Goal: Task Accomplishment & Management: Use online tool/utility

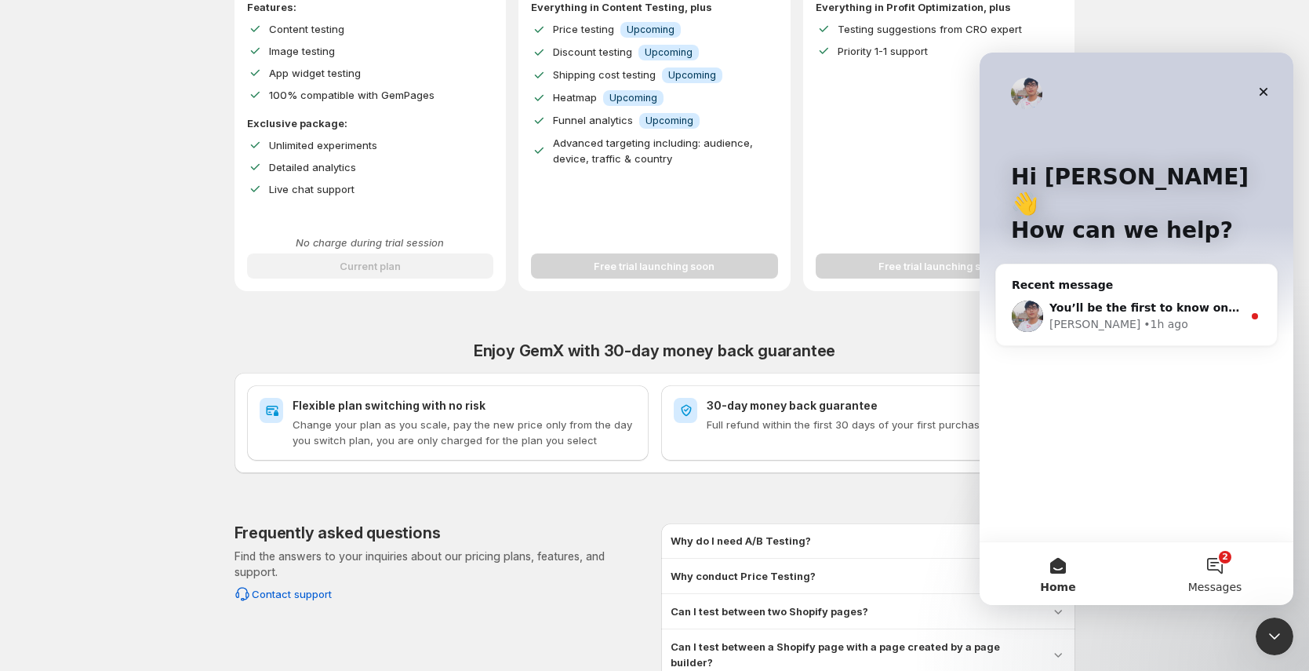
scroll to position [366, 0]
click at [1214, 561] on button "2 Messages" at bounding box center [1215, 573] width 157 height 63
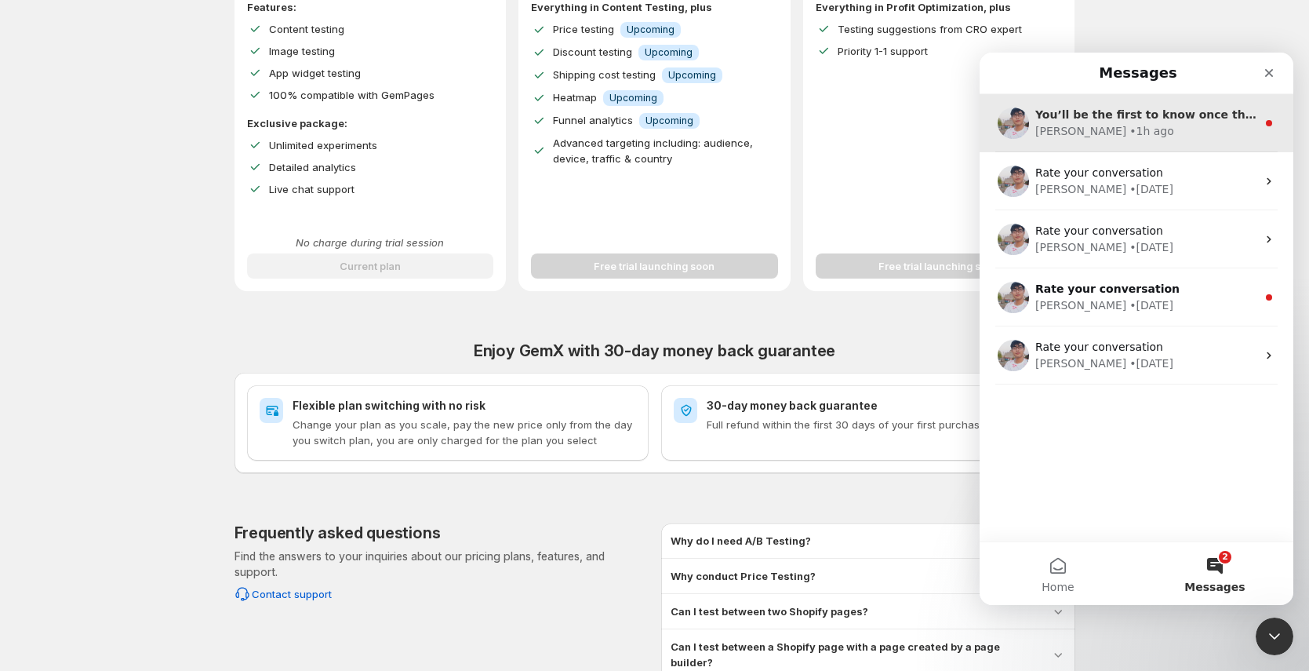
click at [1152, 132] on div "[PERSON_NAME] • 1h ago" at bounding box center [1146, 131] width 221 height 16
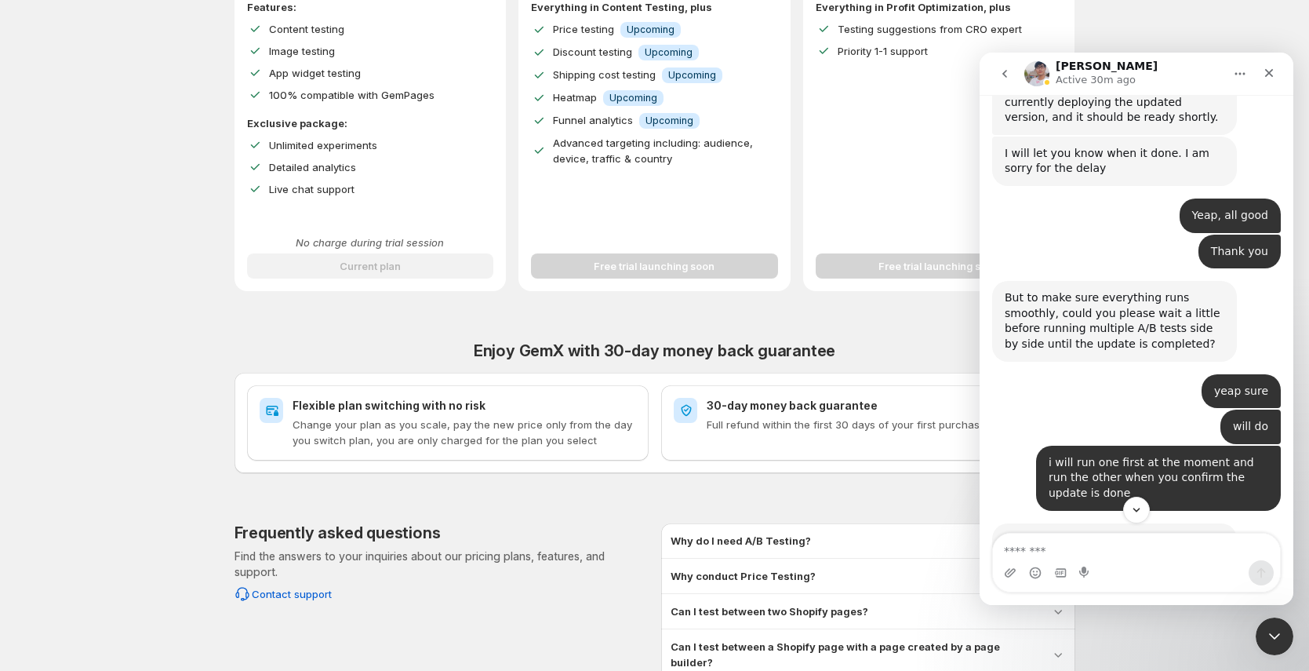
scroll to position [788, 0]
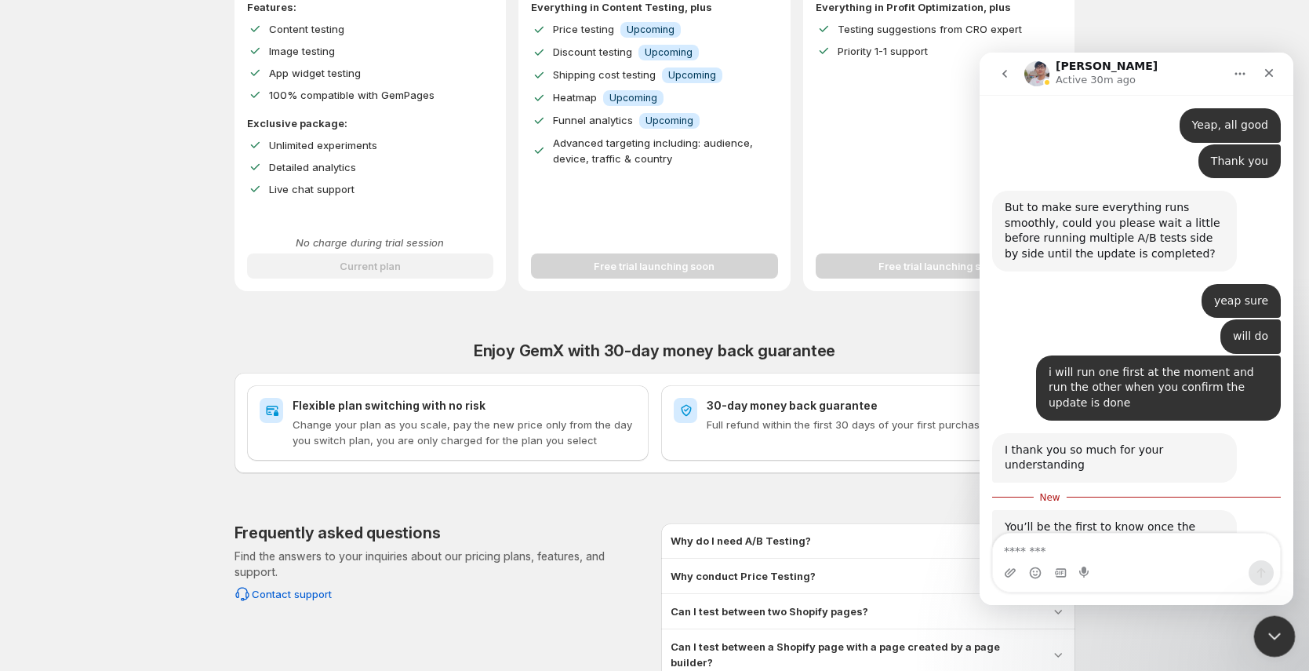
click at [1278, 639] on icon "Close Intercom Messenger" at bounding box center [1272, 633] width 19 height 19
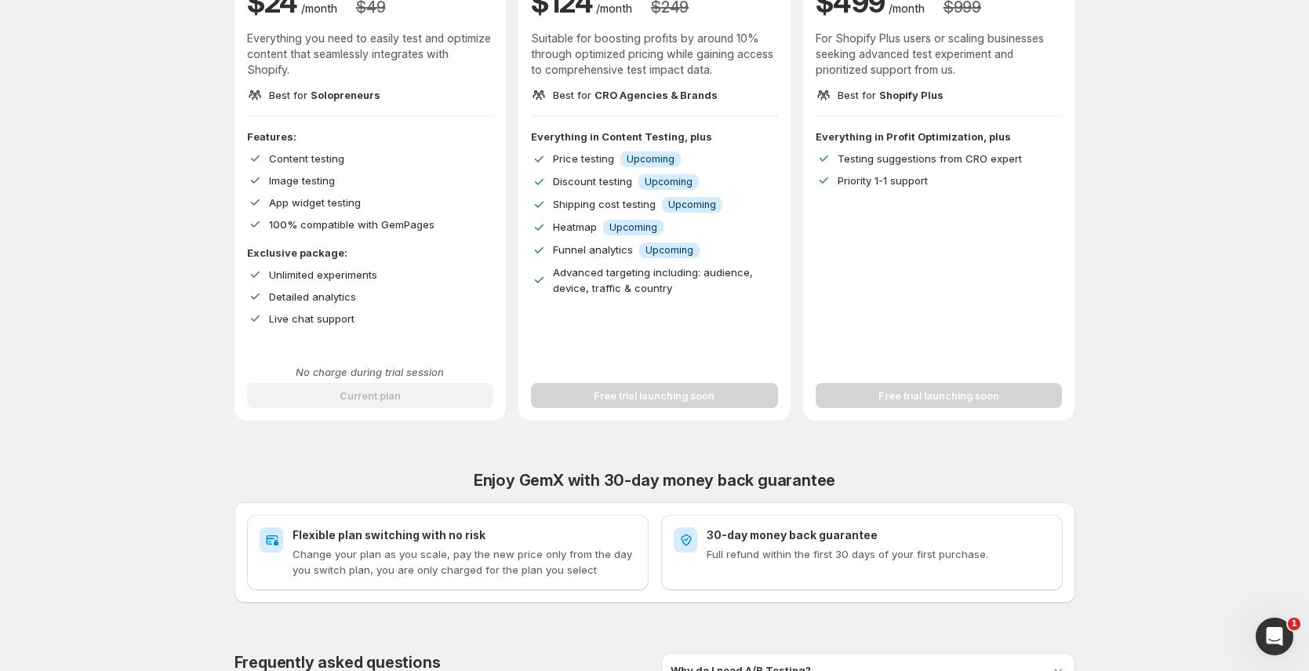
scroll to position [0, 0]
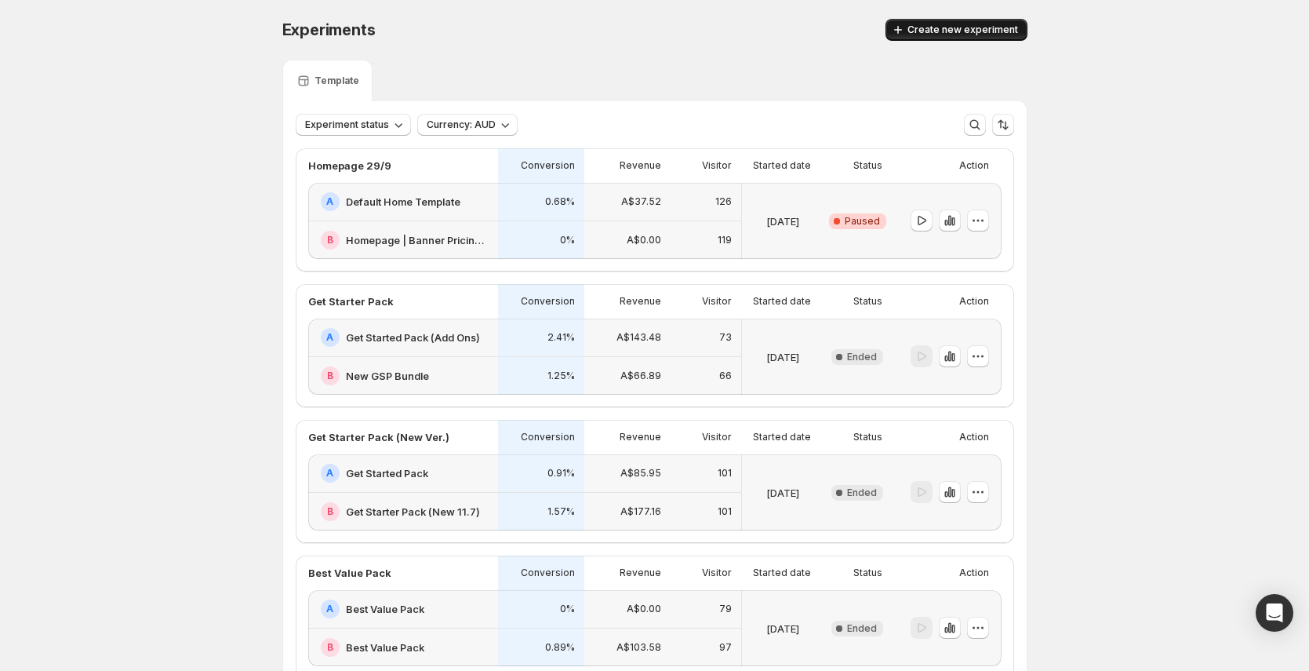
click at [999, 31] on span "Create new experiment" at bounding box center [963, 30] width 111 height 13
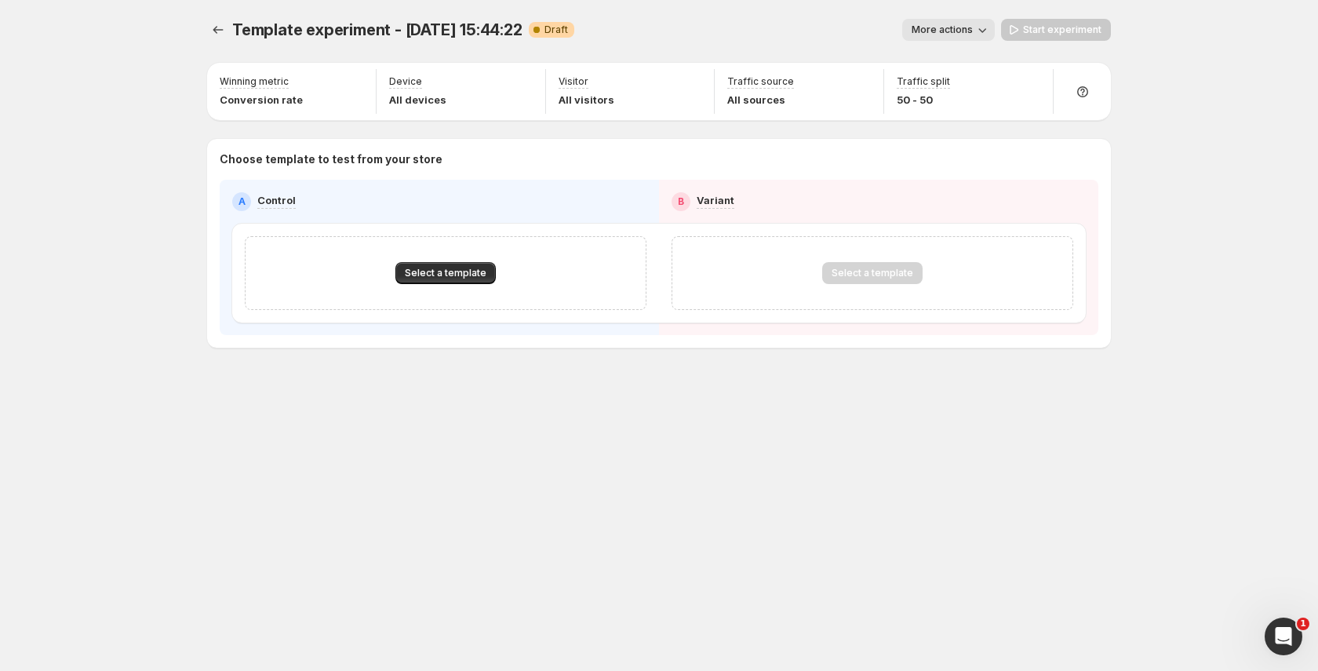
click at [932, 32] on span "More actions" at bounding box center [942, 30] width 61 height 13
click at [949, 96] on span "Rename" at bounding box center [975, 90] width 76 height 16
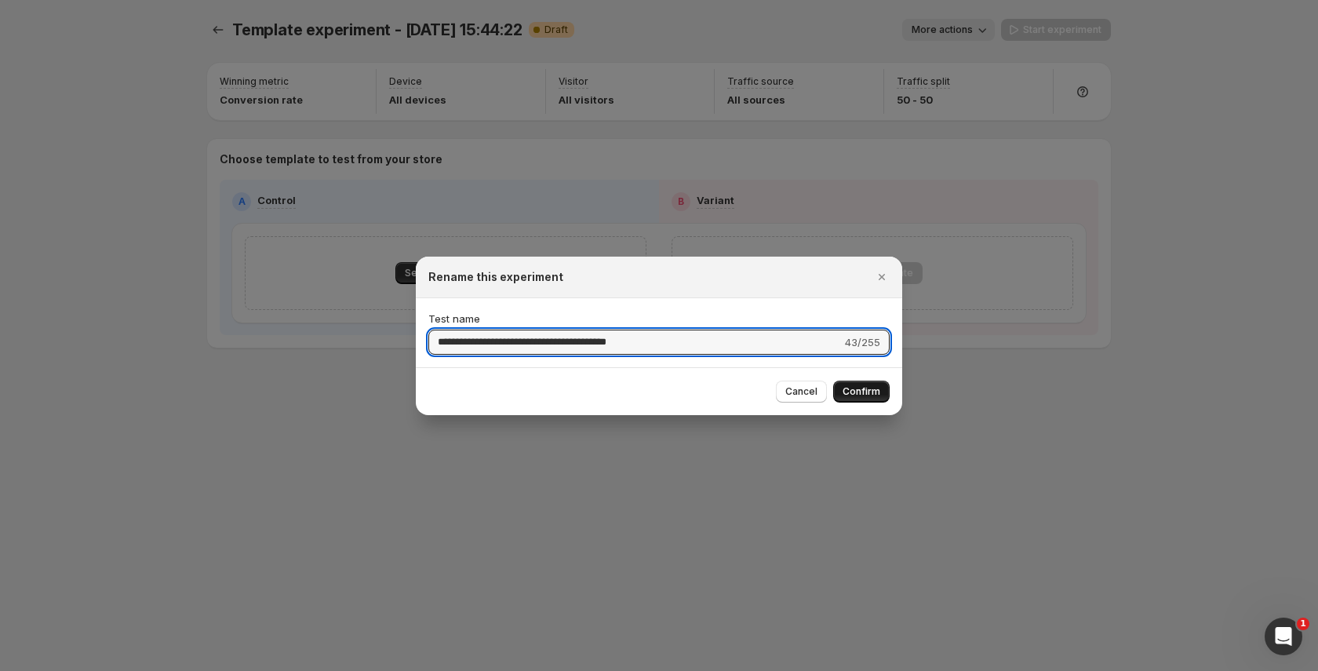
type input "**********"
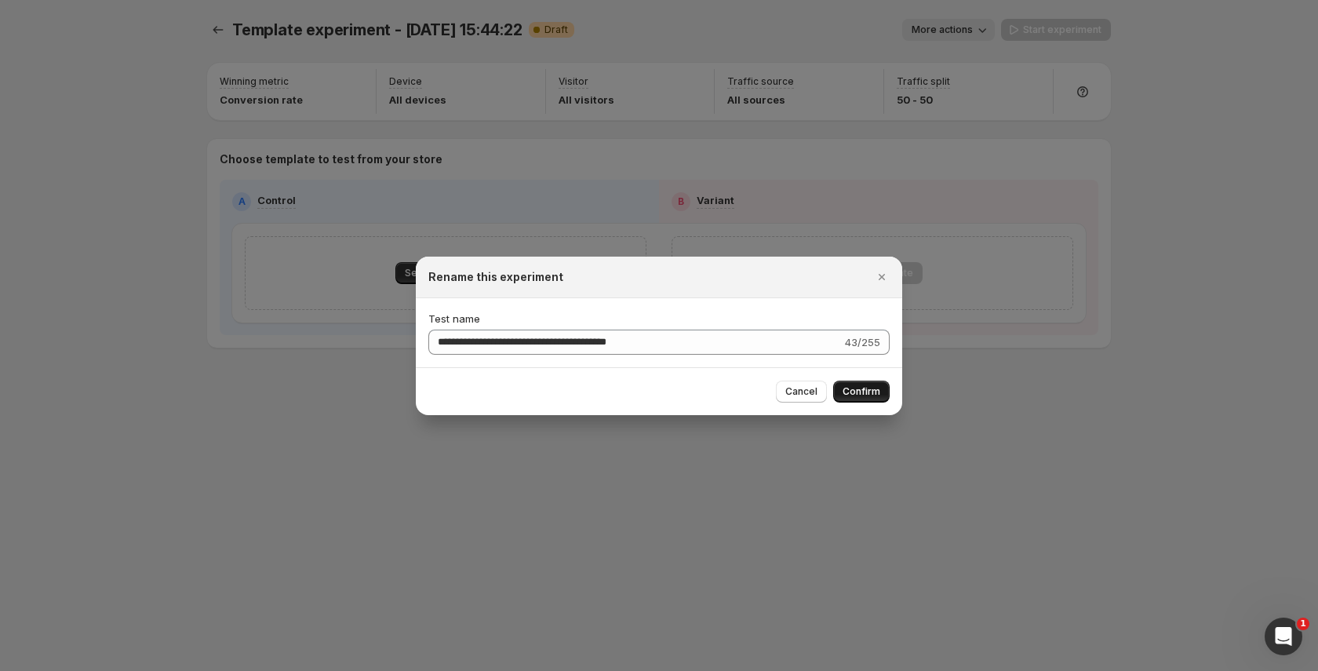
click at [855, 390] on span "Confirm" at bounding box center [862, 391] width 38 height 13
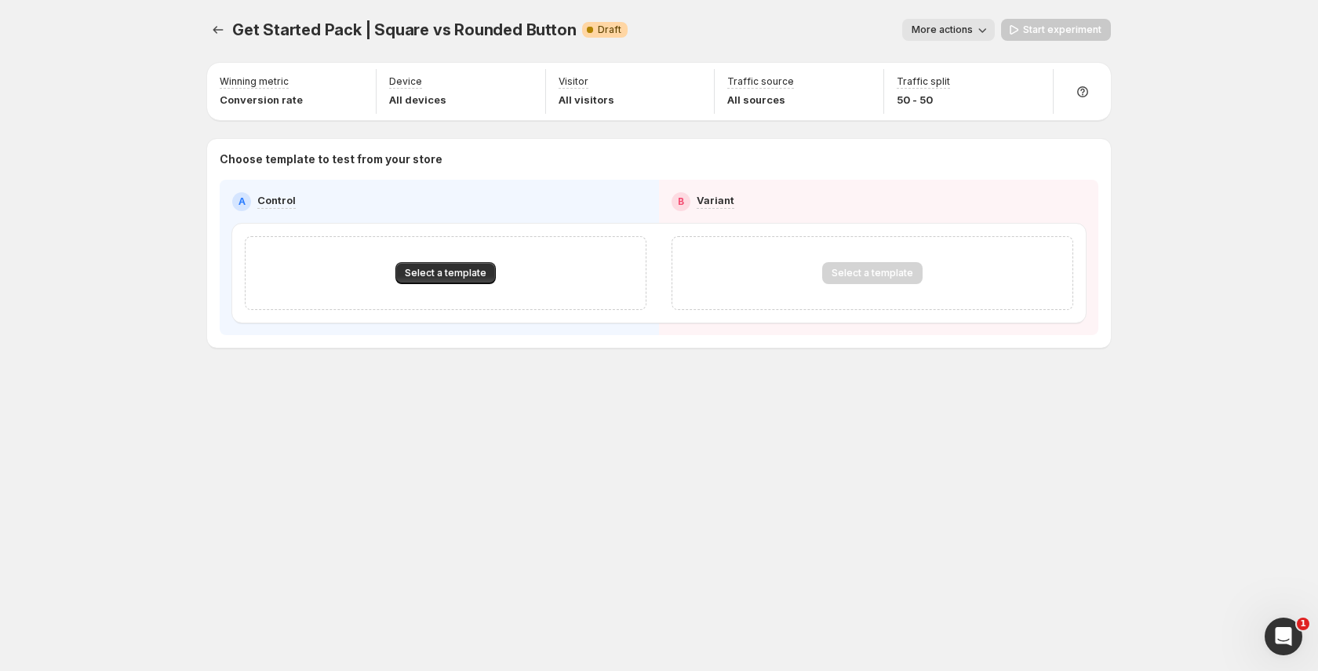
click at [977, 27] on icon "button" at bounding box center [982, 30] width 16 height 16
click at [969, 78] on button "Rename" at bounding box center [965, 88] width 106 height 25
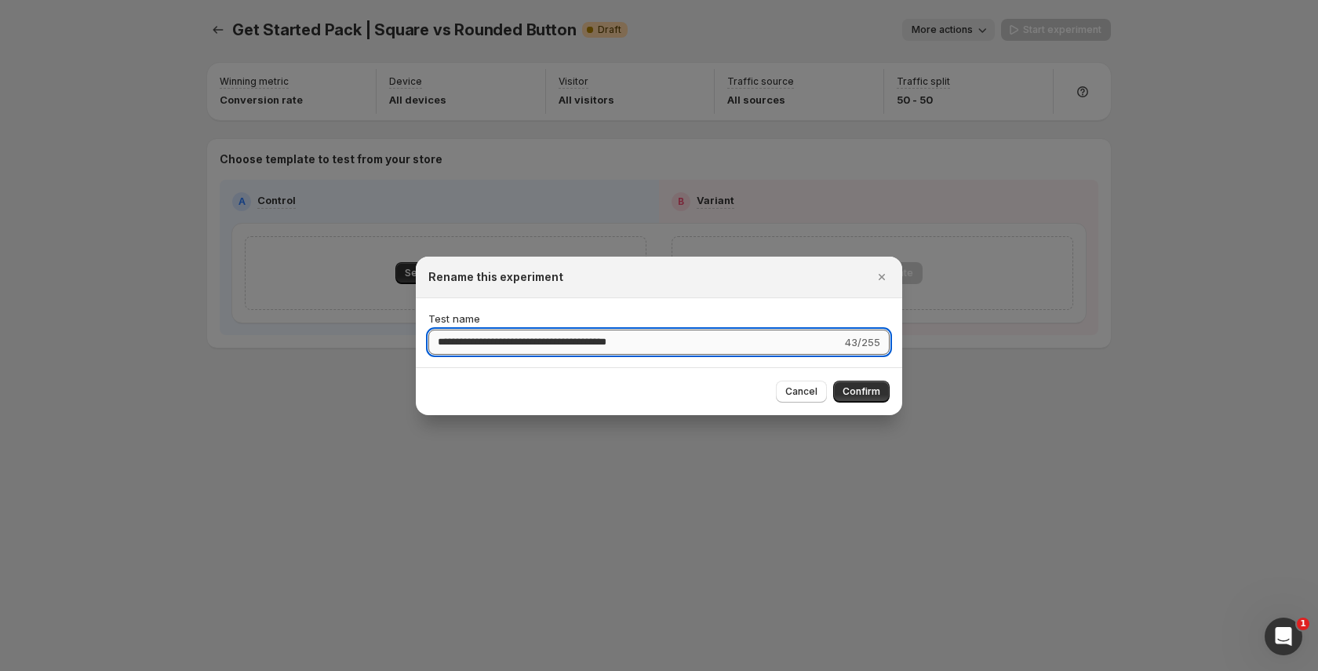
click at [545, 347] on input "**********" at bounding box center [634, 341] width 413 height 25
click at [546, 347] on input "**********" at bounding box center [634, 341] width 413 height 25
type input "**********"
click at [864, 394] on span "Confirm" at bounding box center [862, 391] width 38 height 13
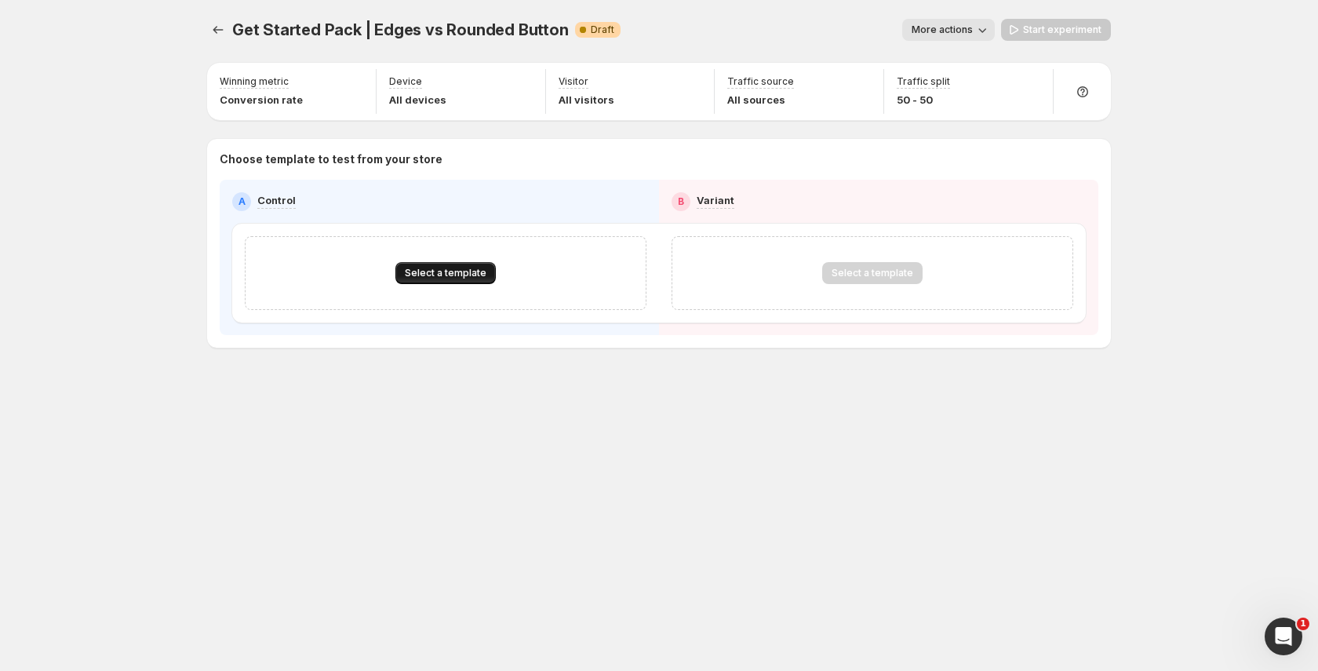
click at [462, 273] on span "Select a template" at bounding box center [446, 273] width 82 height 13
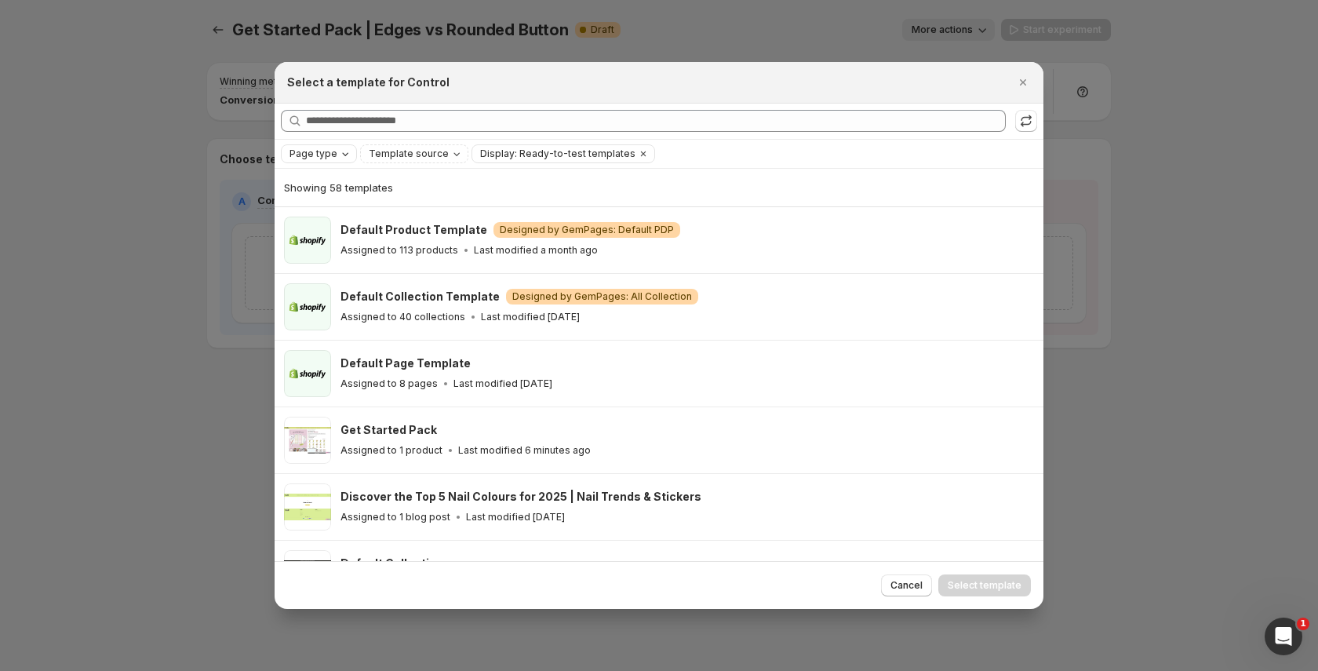
click at [307, 151] on span "Page type" at bounding box center [313, 153] width 48 height 13
click at [335, 219] on span "Product page" at bounding box center [344, 220] width 67 height 13
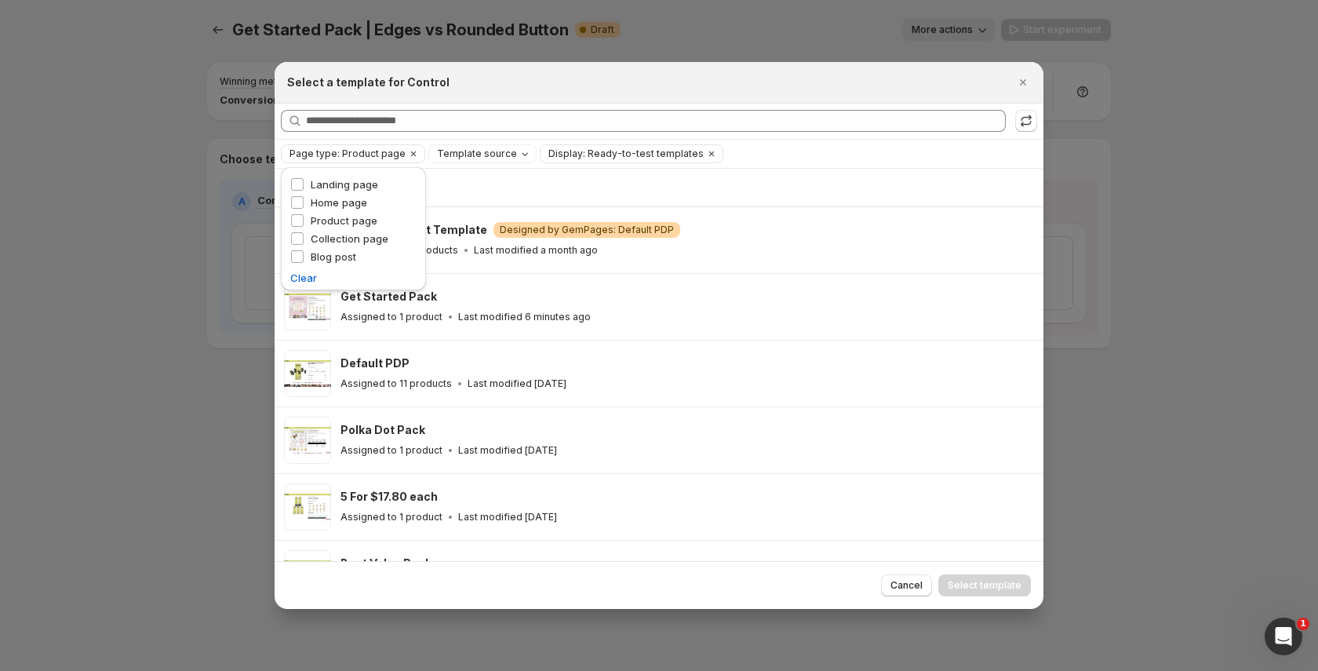
click at [598, 166] on div "Page type: Product page Template source Display: Ready-to-test templates Clear …" at bounding box center [659, 154] width 769 height 28
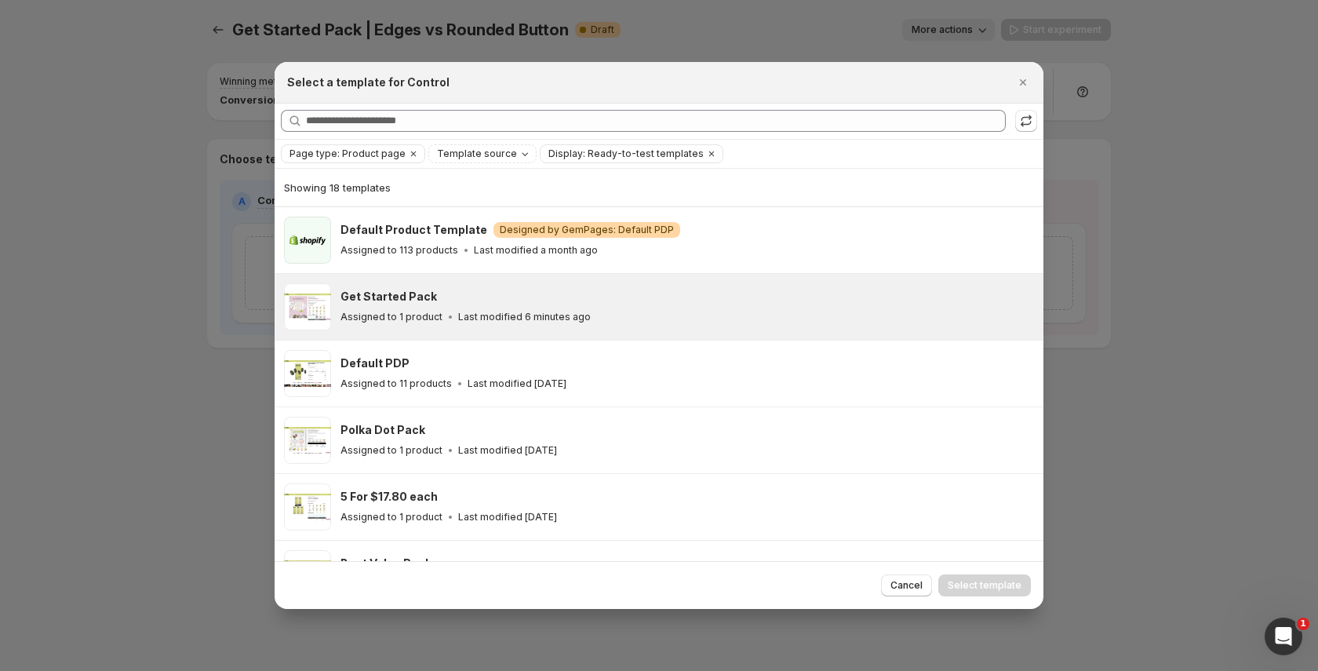
drag, startPoint x: 588, startPoint y: 309, endPoint x: 597, endPoint y: 314, distance: 10.5
click at [588, 310] on div "Assigned to 1 product Last modified 6 minutes ago" at bounding box center [684, 317] width 689 height 16
click at [999, 590] on span "Select template" at bounding box center [985, 585] width 74 height 13
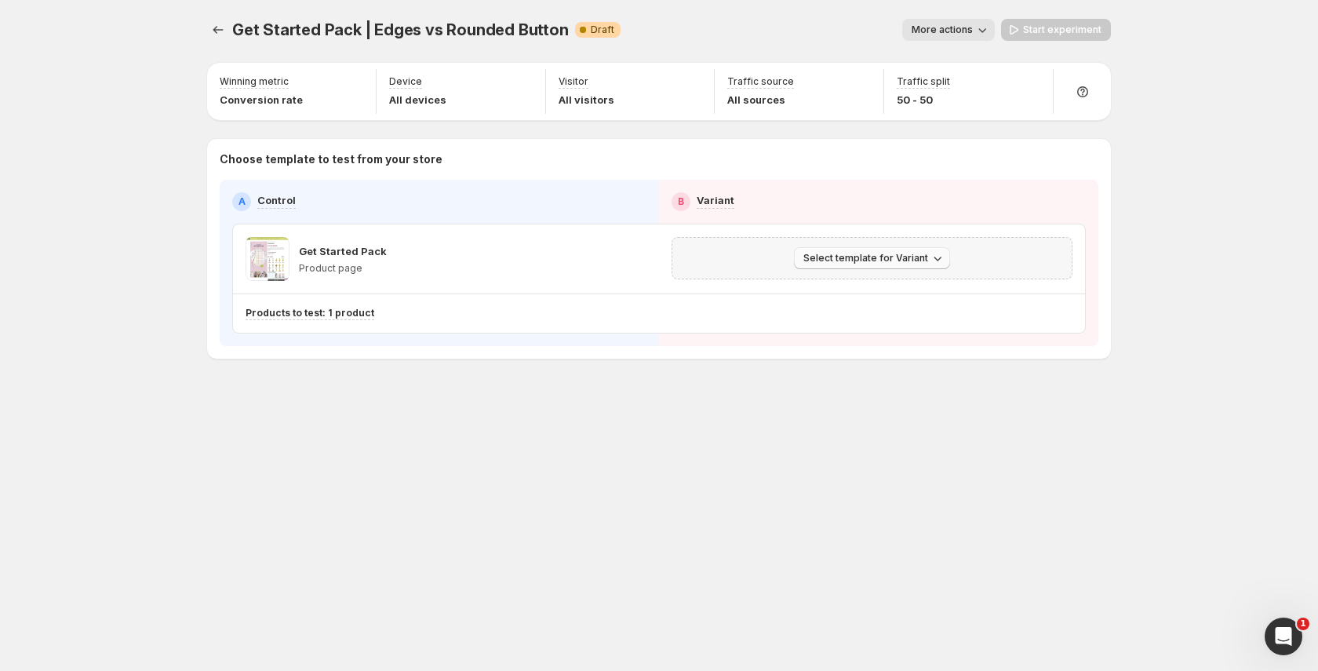
click at [847, 248] on button "Select template for Variant" at bounding box center [872, 258] width 156 height 22
click at [890, 290] on span "Select an existing template" at bounding box center [861, 291] width 133 height 13
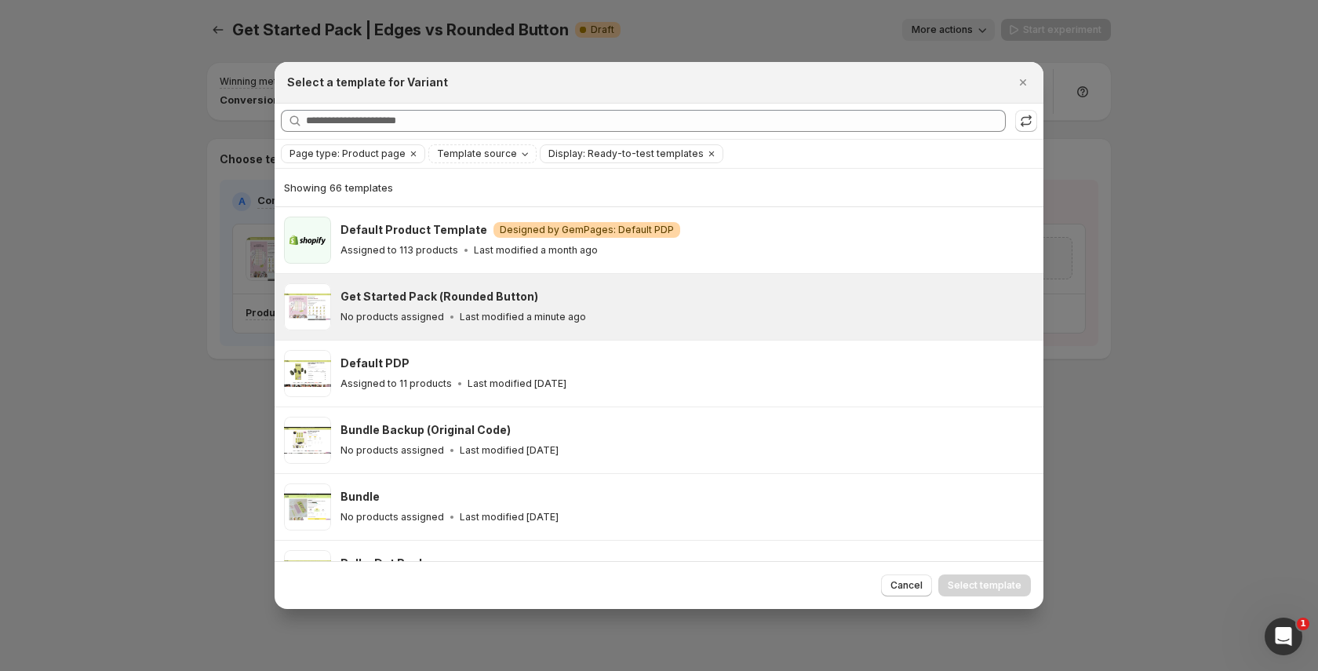
click at [723, 308] on div "Get Started Pack (Rounded Button) No products assigned Last modified a minute a…" at bounding box center [684, 307] width 689 height 36
click at [1000, 584] on span "Select template" at bounding box center [985, 585] width 74 height 13
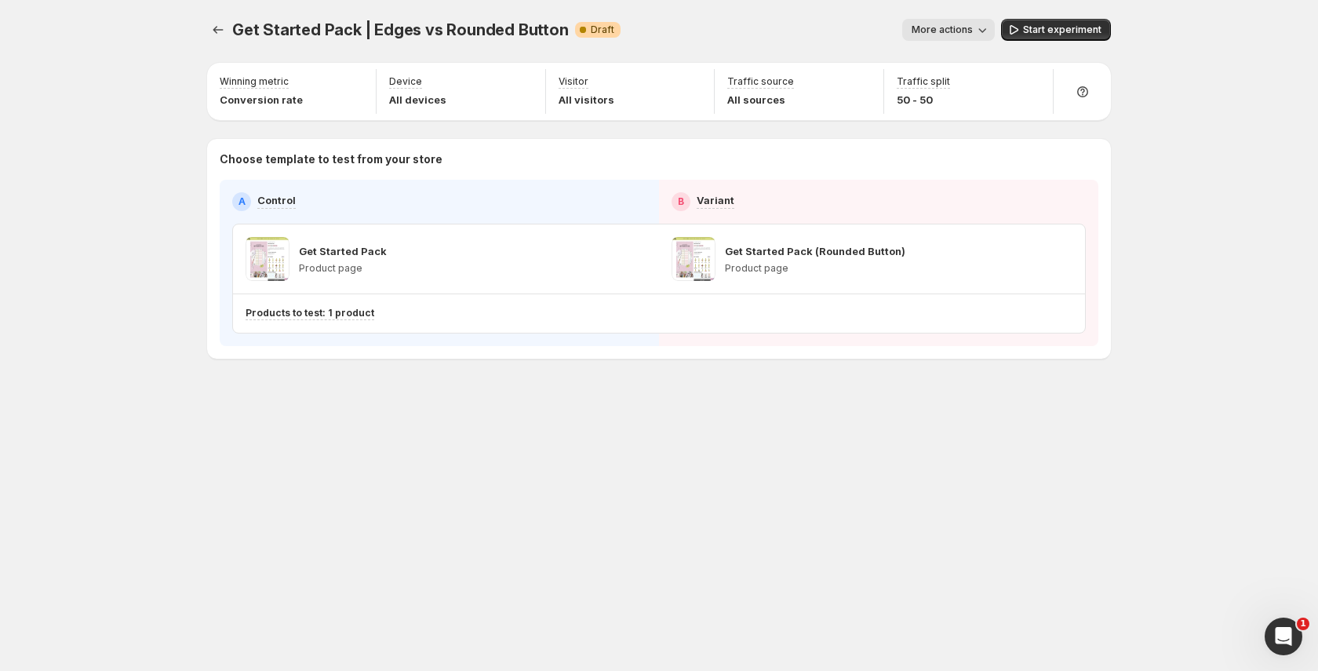
click at [1070, 36] on button "Start experiment" at bounding box center [1056, 30] width 110 height 22
click at [215, 27] on icon "Experiments" at bounding box center [218, 30] width 16 height 16
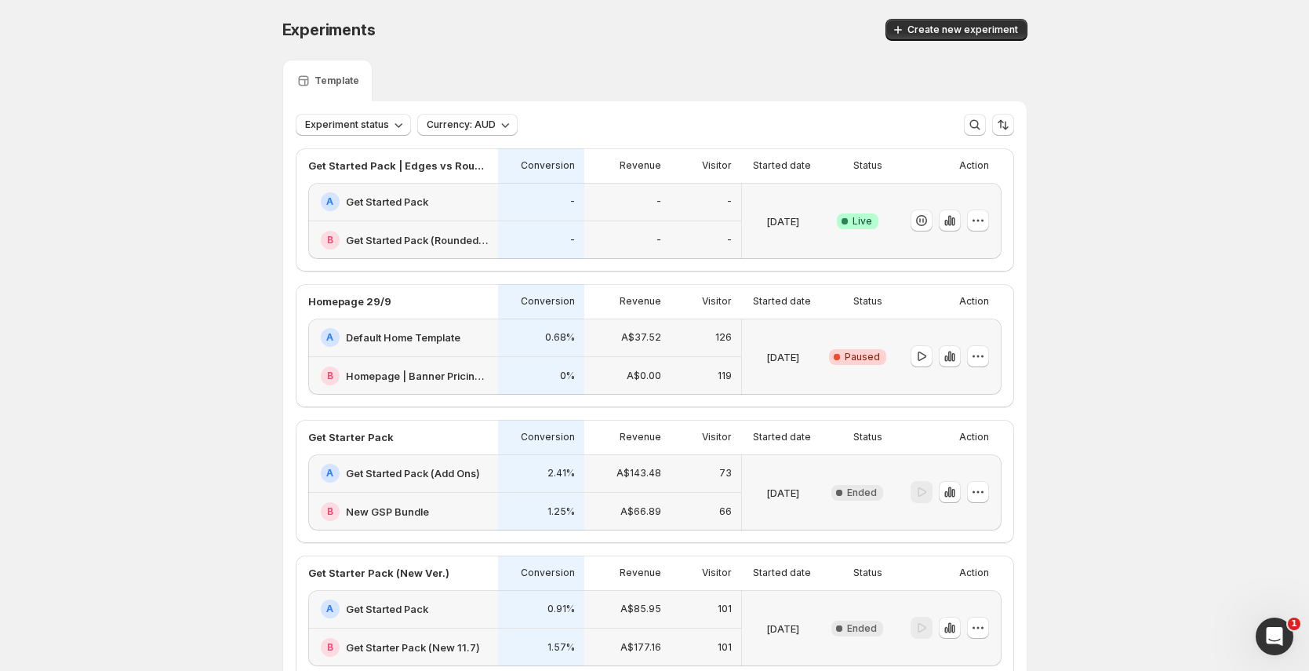
click at [661, 201] on p "-" at bounding box center [659, 201] width 5 height 13
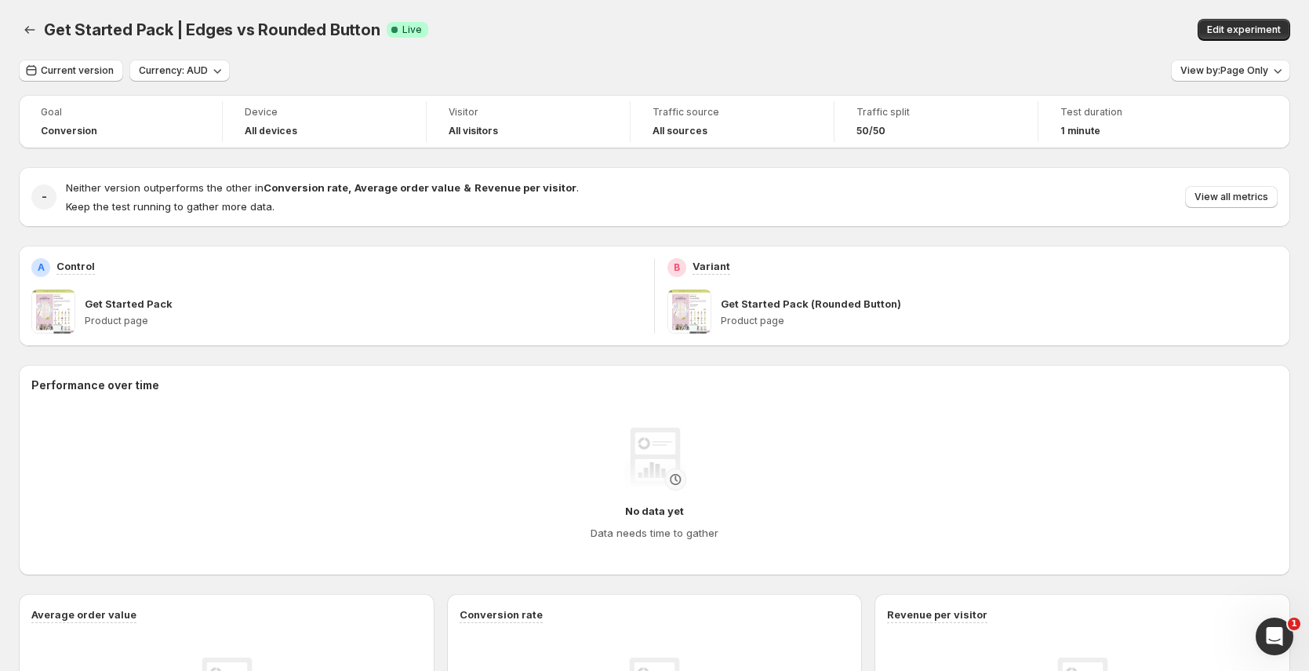
click at [66, 125] on span "Conversion" at bounding box center [69, 131] width 56 height 13
click at [32, 27] on icon "Back" at bounding box center [30, 30] width 16 height 16
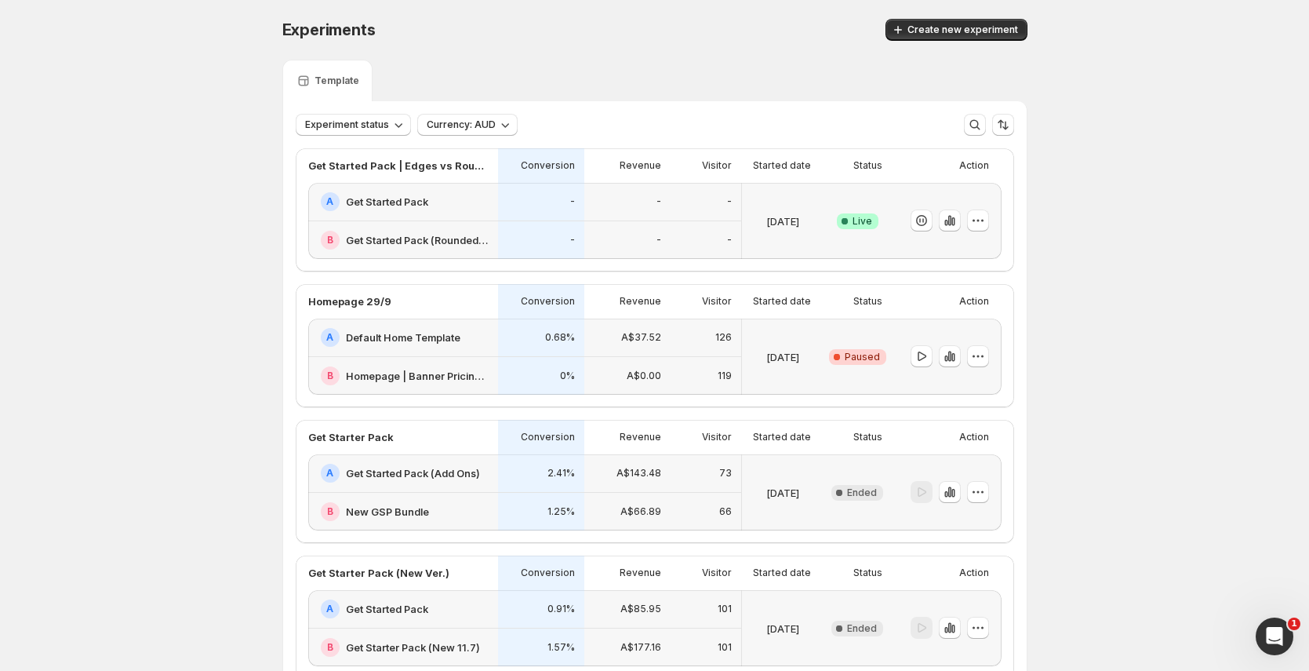
click at [750, 224] on div "Oct 01 2025" at bounding box center [783, 221] width 82 height 76
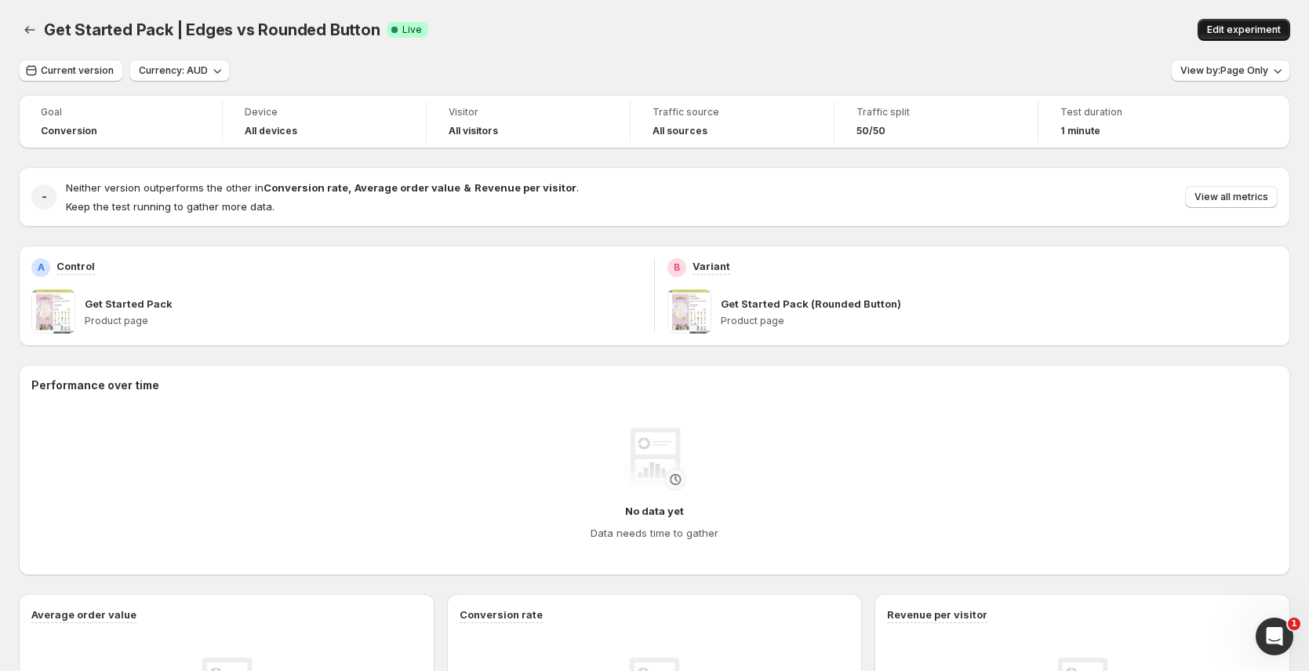
click at [1236, 34] on span "Edit experiment" at bounding box center [1244, 30] width 74 height 13
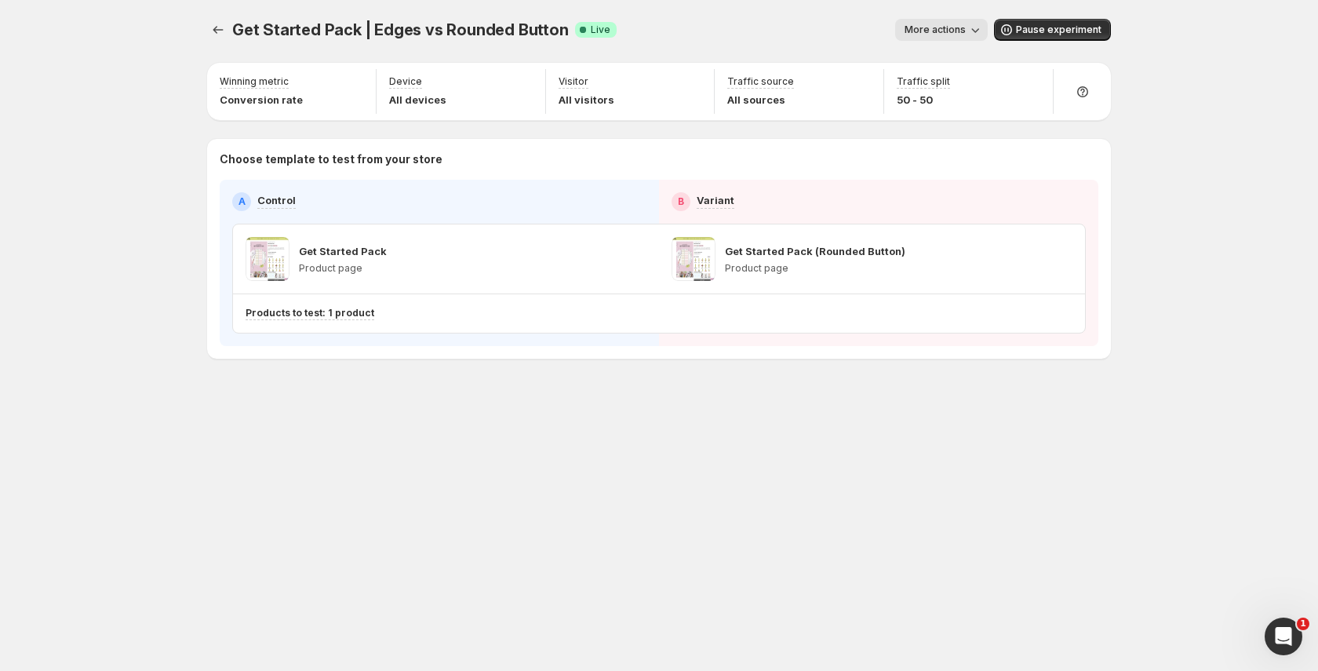
click at [964, 35] on span "More actions" at bounding box center [935, 30] width 61 height 13
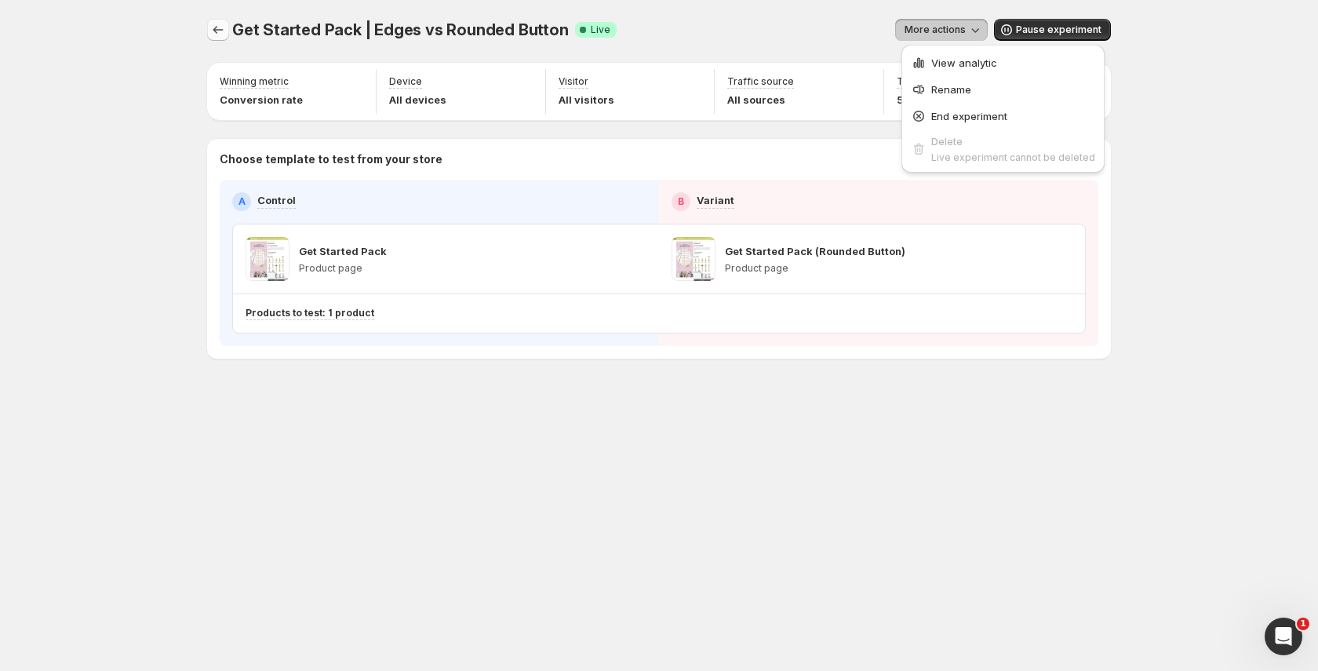
click at [214, 35] on icon "Experiments" at bounding box center [218, 30] width 16 height 16
